Goal: Task Accomplishment & Management: Manage account settings

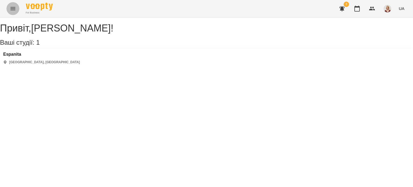
click at [11, 10] on icon "Menu" at bounding box center [13, 8] width 6 height 6
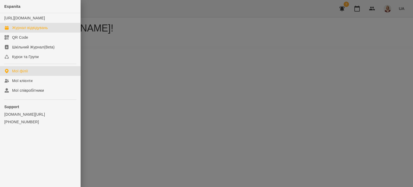
click at [39, 30] on div "Журнал відвідувань" at bounding box center [30, 27] width 36 height 5
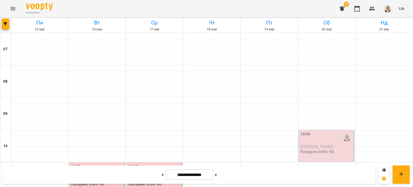
scroll to position [89, 0]
click at [340, 144] on p "[PERSON_NAME]" at bounding box center [327, 146] width 52 height 5
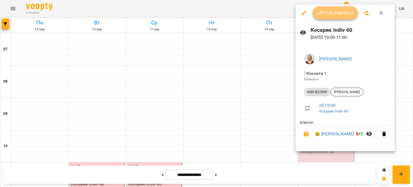
click at [329, 14] on span "Урок відбувся" at bounding box center [335, 13] width 37 height 6
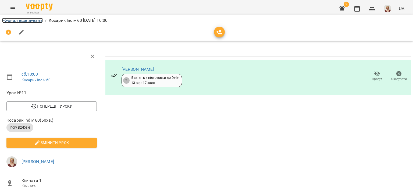
click at [30, 20] on link "Журнал відвідувань" at bounding box center [22, 20] width 41 height 5
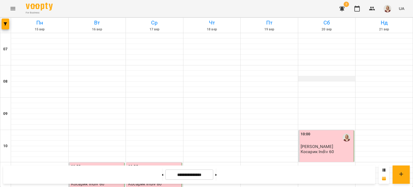
scroll to position [93, 0]
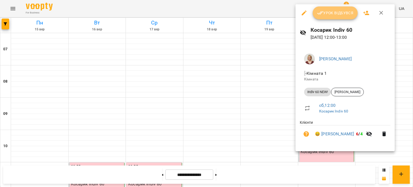
click at [333, 15] on span "Урок відбувся" at bounding box center [335, 13] width 37 height 6
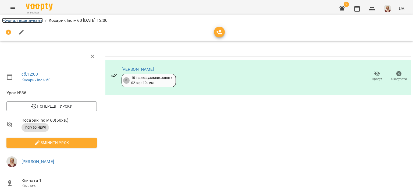
click at [28, 22] on link "Журнал відвідувань" at bounding box center [22, 20] width 41 height 5
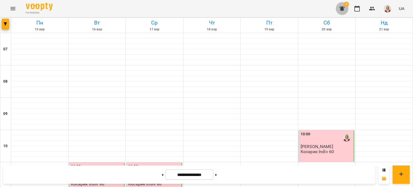
click at [343, 8] on icon "button" at bounding box center [341, 8] width 5 height 5
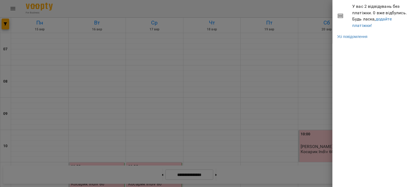
click at [223, 75] on div at bounding box center [206, 93] width 413 height 187
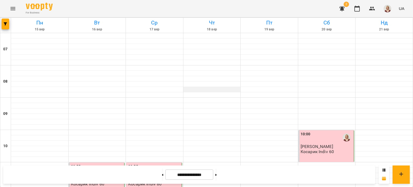
scroll to position [288, 0]
click at [217, 174] on button at bounding box center [215, 175] width 1 height 12
type input "**********"
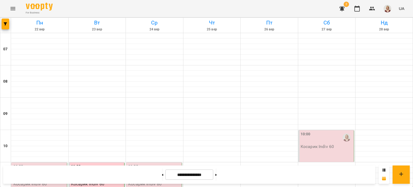
scroll to position [99, 0]
click at [13, 6] on icon "Menu" at bounding box center [13, 8] width 6 height 6
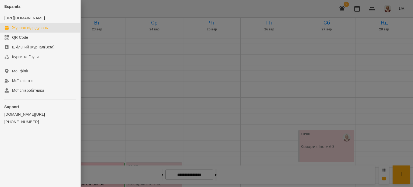
click at [28, 30] on div "Журнал відвідувань" at bounding box center [30, 27] width 36 height 5
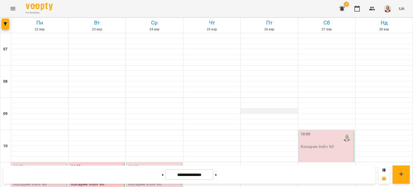
scroll to position [141, 0]
click at [162, 174] on button at bounding box center [162, 175] width 1 height 12
type input "**********"
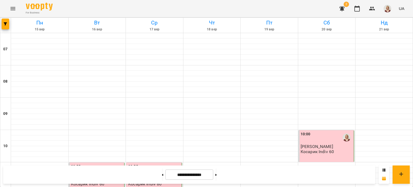
scroll to position [387, 0]
